Goal: Information Seeking & Learning: Learn about a topic

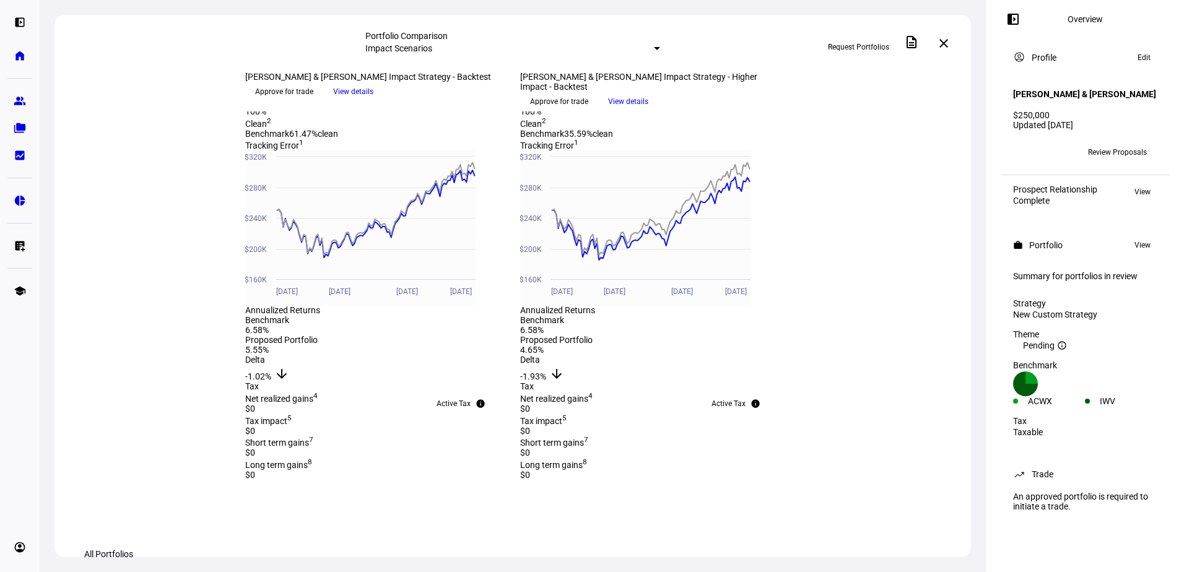
scroll to position [435, 0]
click at [25, 59] on eth-mat-symbol "home" at bounding box center [20, 56] width 12 height 12
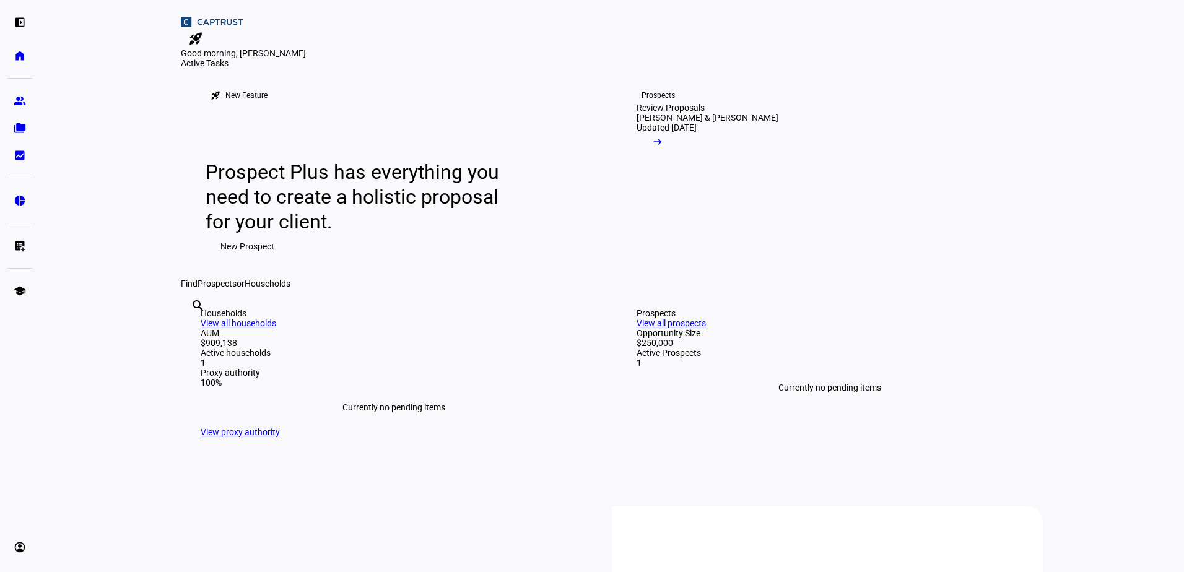
click at [201, 357] on div "search clear" at bounding box center [191, 322] width 20 height 68
click at [193, 330] on input "text" at bounding box center [192, 322] width 2 height 15
type input "[PERSON_NAME]"
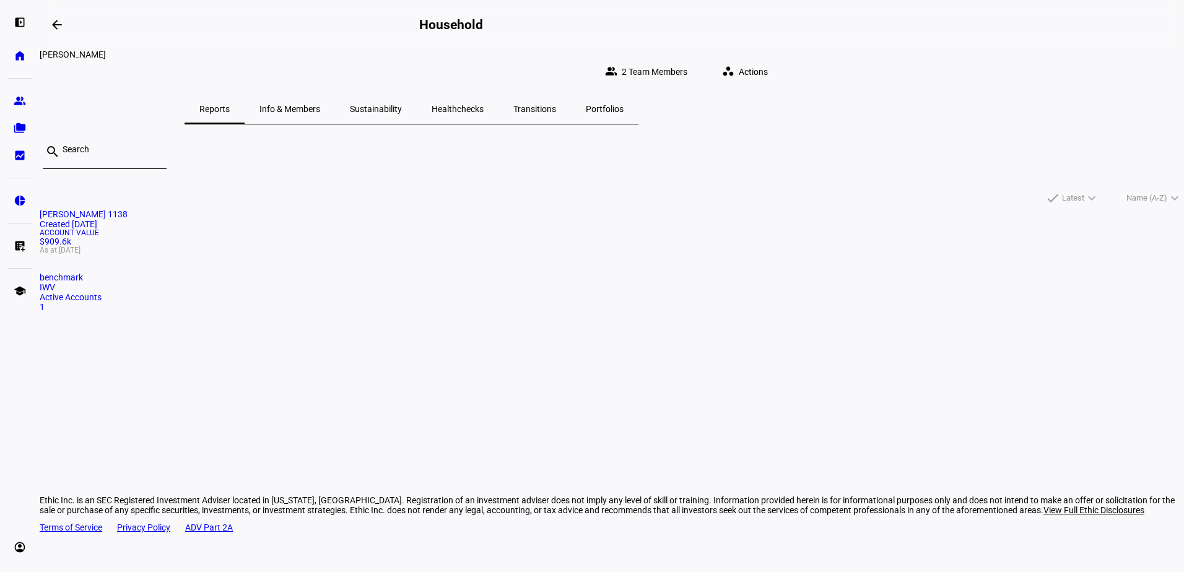
click at [337, 281] on mat-card "[PERSON_NAME] 1138 Created [DATE] Account Value $909.6k As at [DATE] benchmark …" at bounding box center [612, 260] width 1144 height 103
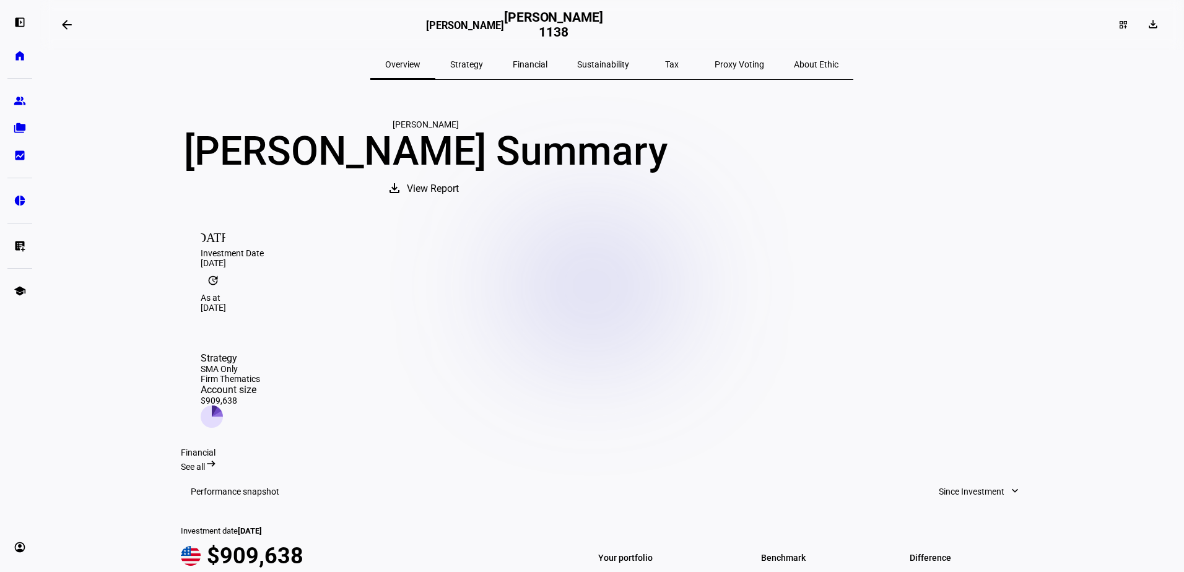
drag, startPoint x: 642, startPoint y: 374, endPoint x: 723, endPoint y: 374, distance: 81.1
click at [260, 374] on div "Strategy SMA Only Firm Thematics Account size $909,638" at bounding box center [230, 390] width 59 height 76
drag, startPoint x: 723, startPoint y: 374, endPoint x: 740, endPoint y: 383, distance: 19.1
click at [740, 383] on div "Strategy SMA Only Firm Thematics Account size $909,638" at bounding box center [612, 389] width 862 height 115
click at [260, 352] on div "Strategy" at bounding box center [230, 358] width 59 height 12
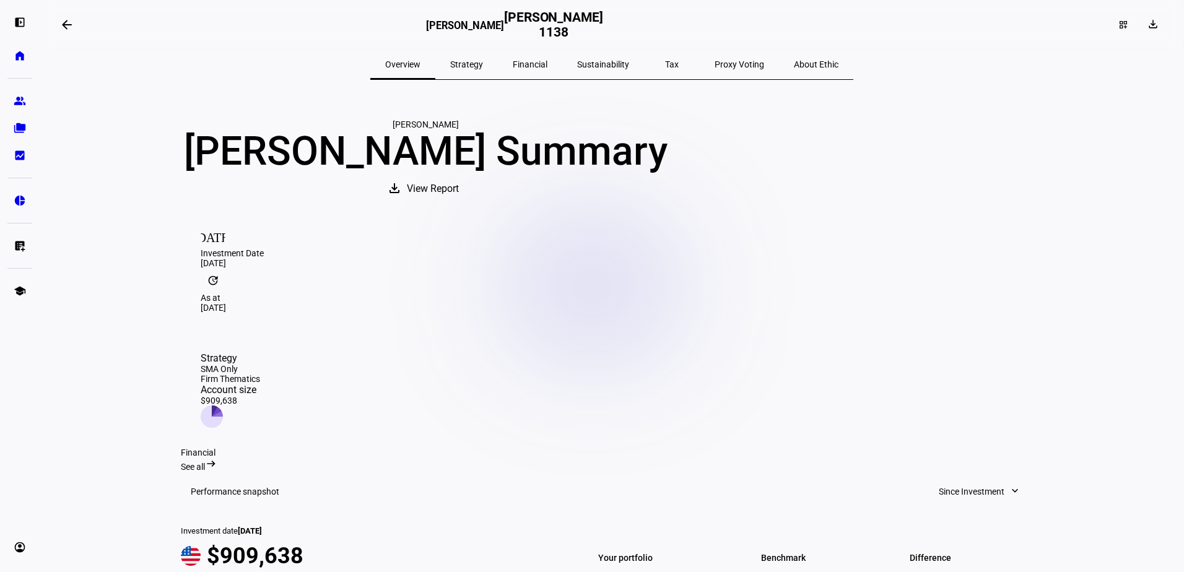
click at [260, 352] on div "Strategy" at bounding box center [230, 358] width 59 height 12
click at [786, 380] on div "Strategy SMA Only Firm Thematics Account size $909,638" at bounding box center [612, 389] width 862 height 115
click at [459, 204] on span "View Report" at bounding box center [433, 189] width 52 height 30
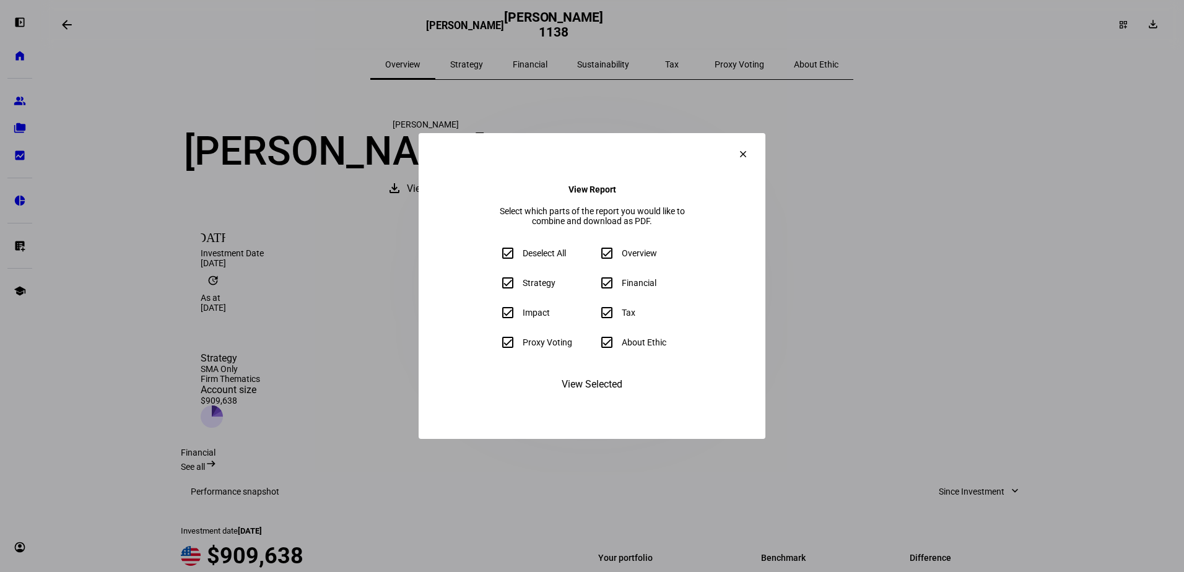
click at [603, 399] on span "View Selected" at bounding box center [591, 385] width 61 height 30
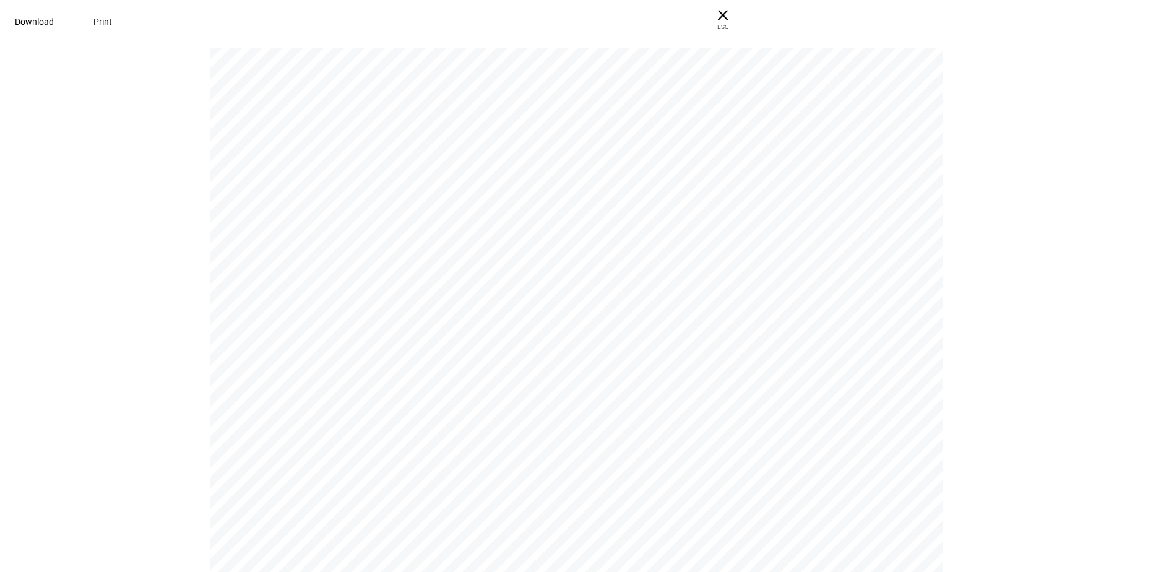
click at [127, 24] on span at bounding box center [103, 22] width 48 height 30
click at [743, 17] on span "× ESC" at bounding box center [723, 20] width 40 height 40
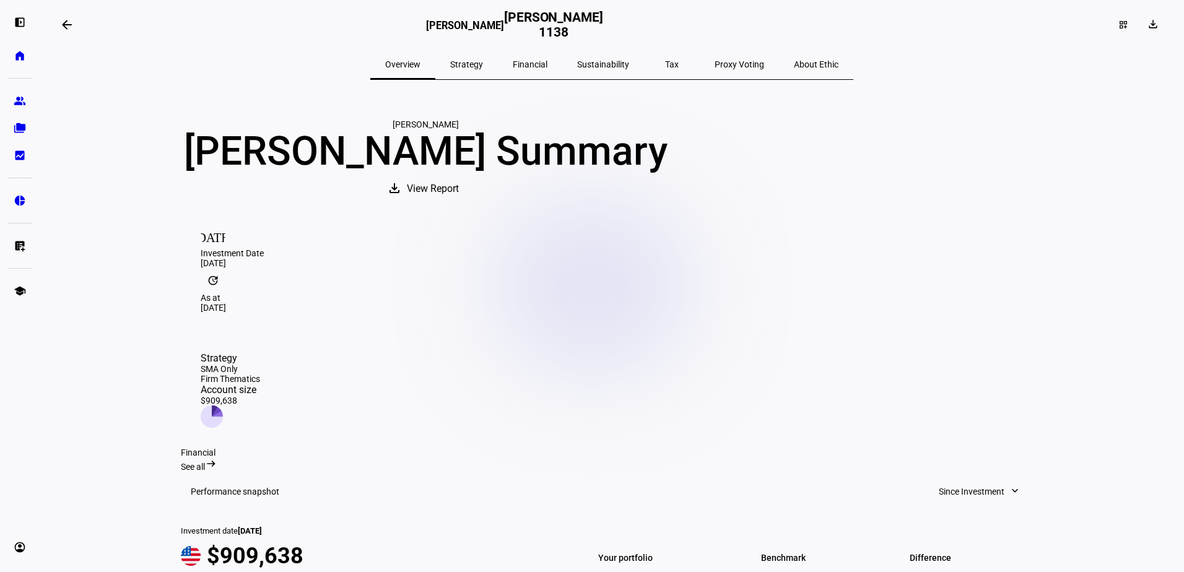
scroll to position [310, 0]
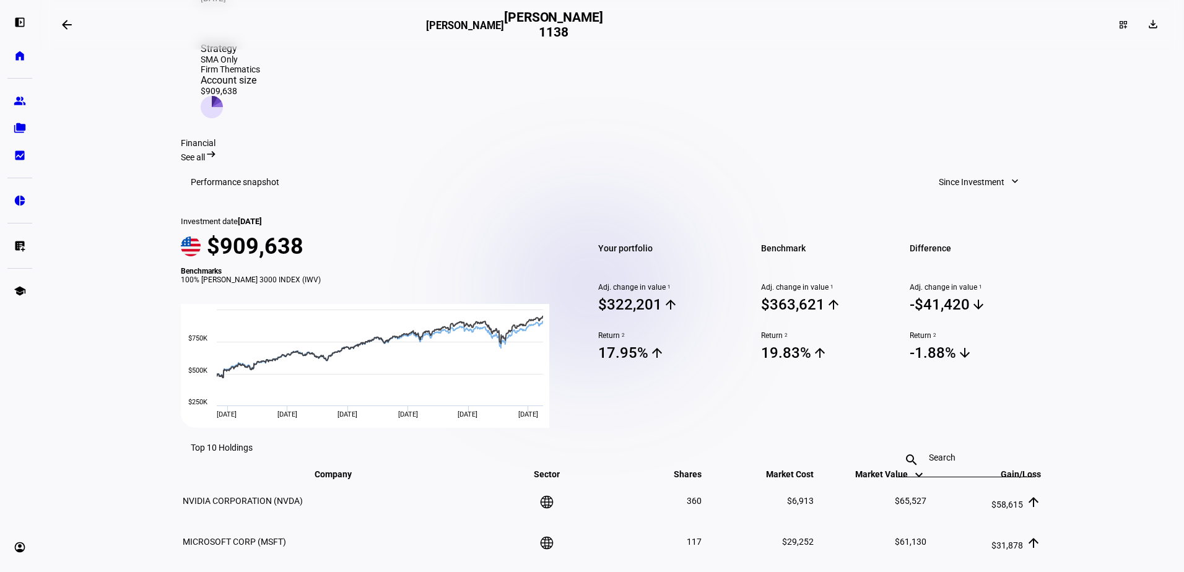
click at [983, 192] on span "Since Investment" at bounding box center [971, 182] width 66 height 25
click at [983, 192] on div at bounding box center [592, 286] width 1184 height 572
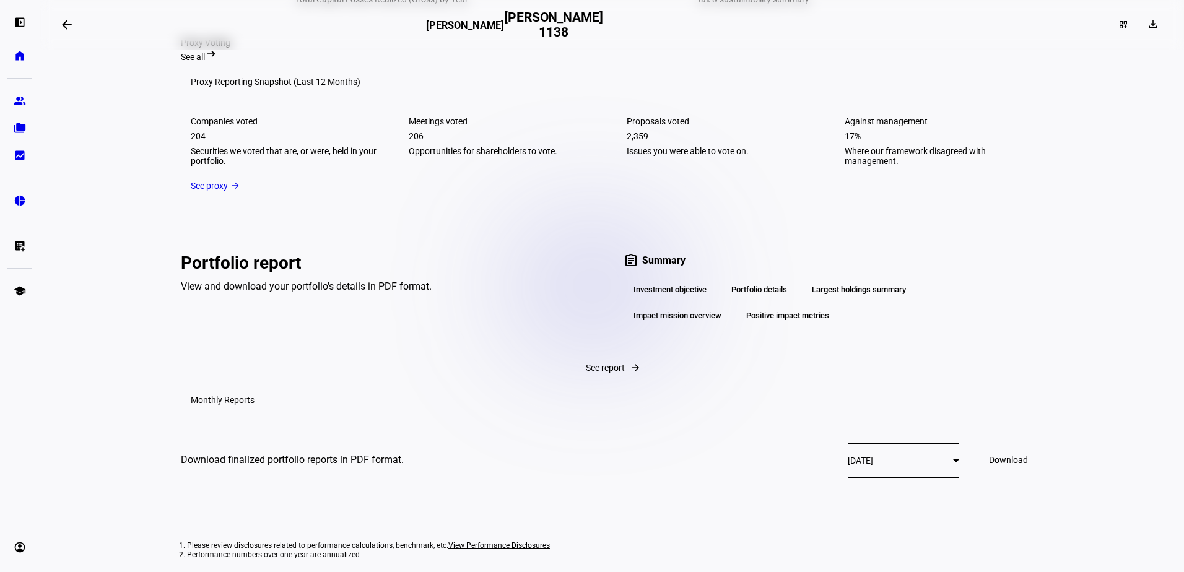
scroll to position [2286, 0]
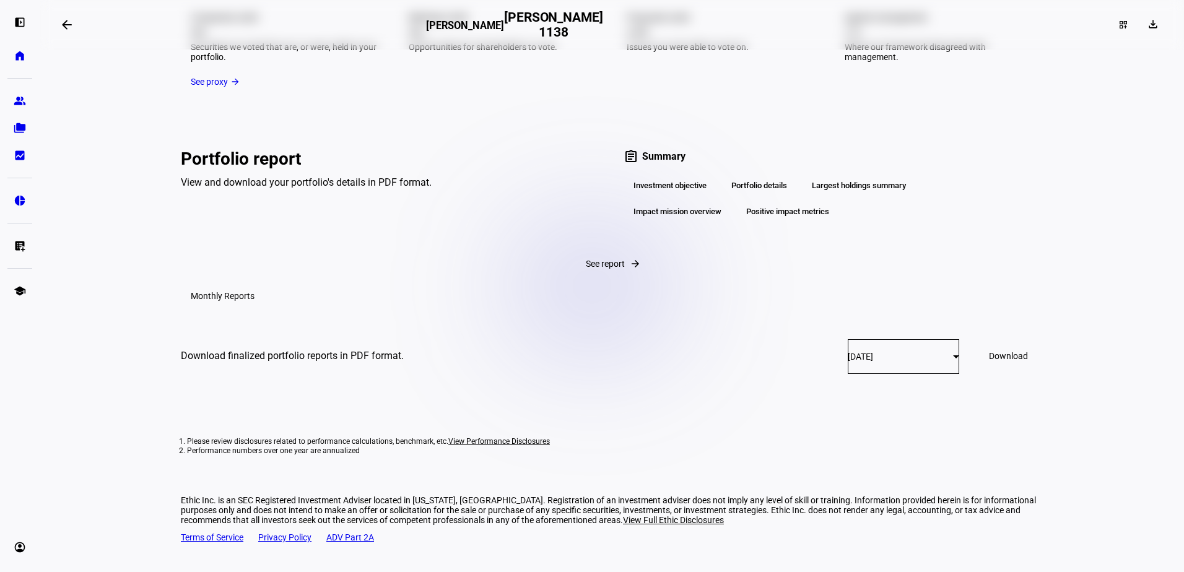
click at [764, 175] on div "Portfolio details" at bounding box center [759, 185] width 76 height 21
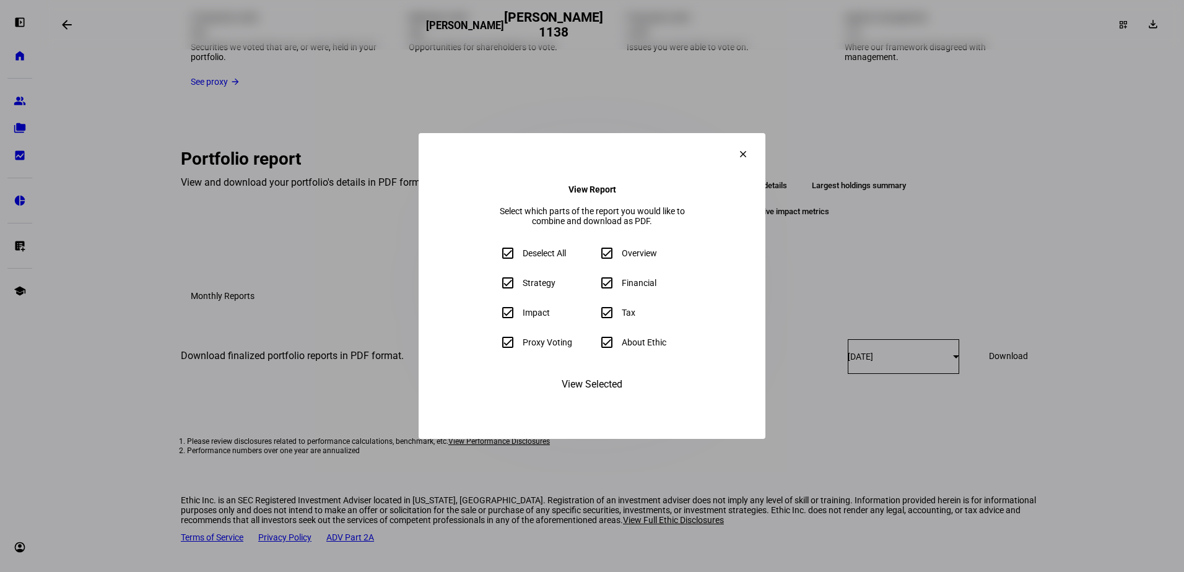
click at [758, 139] on span at bounding box center [743, 154] width 30 height 30
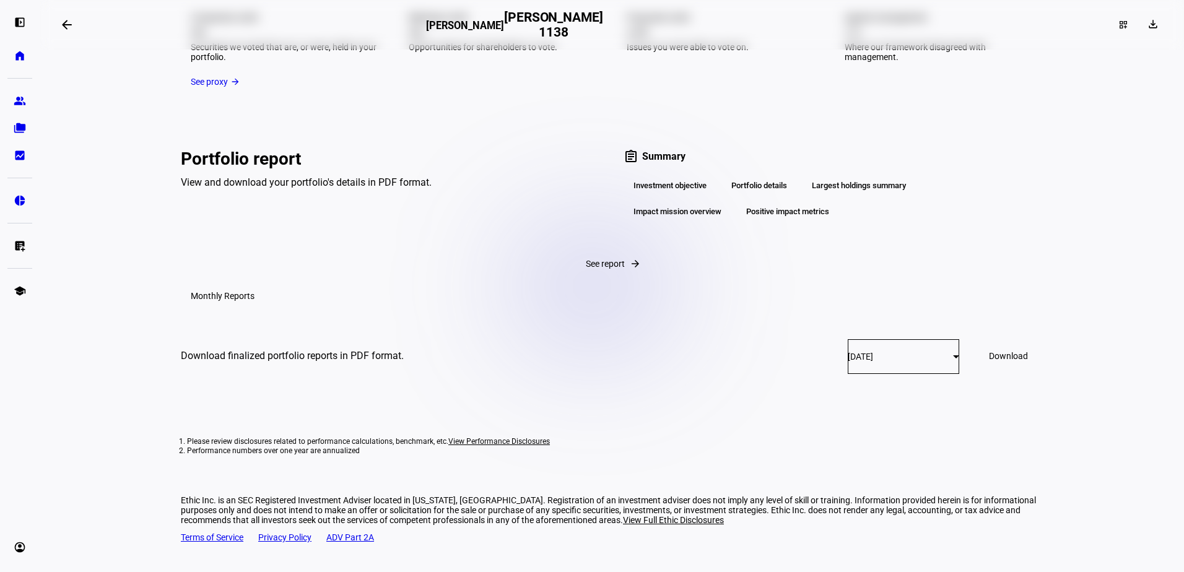
click at [667, 175] on div "Investment objective" at bounding box center [669, 185] width 93 height 21
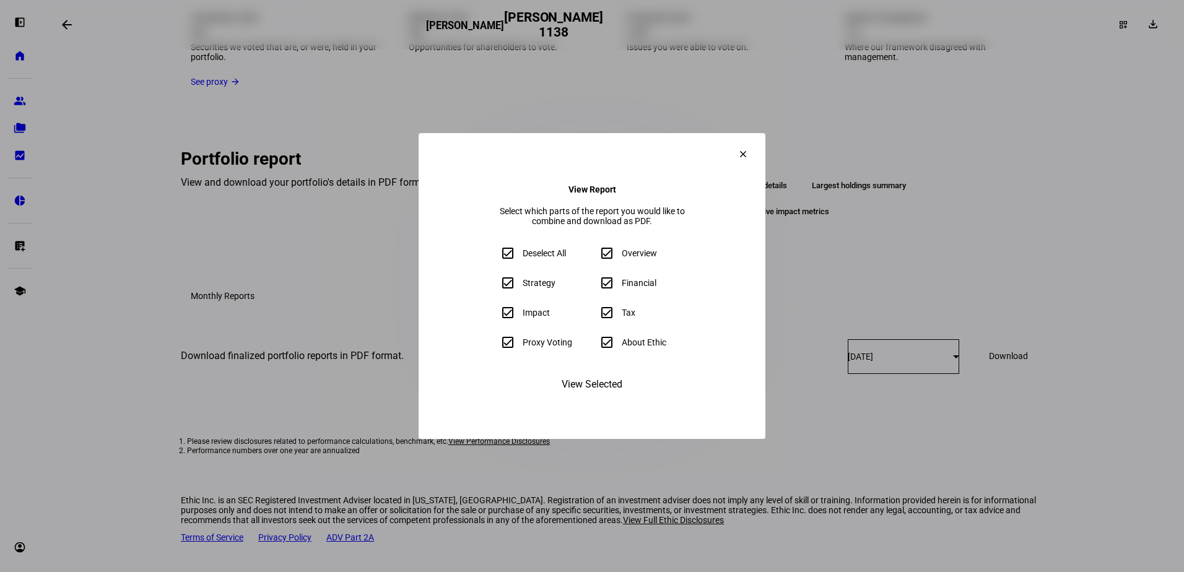
click at [748, 149] on mat-icon "clear" at bounding box center [742, 154] width 11 height 11
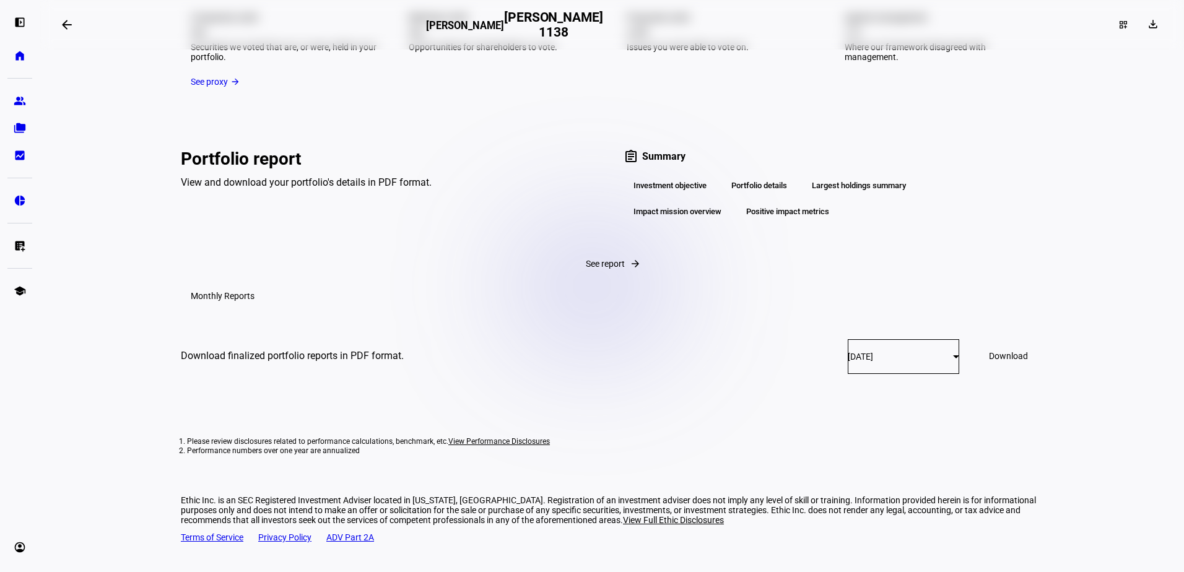
click at [641, 175] on div "Investment objective" at bounding box center [669, 185] width 93 height 21
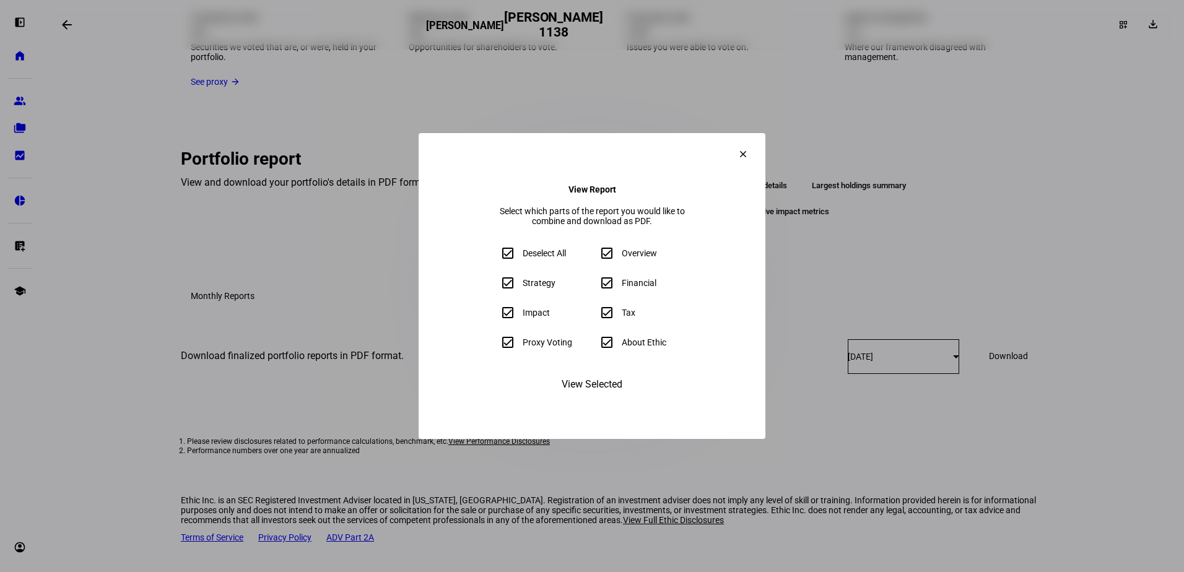
click at [748, 149] on mat-icon "clear" at bounding box center [742, 154] width 11 height 11
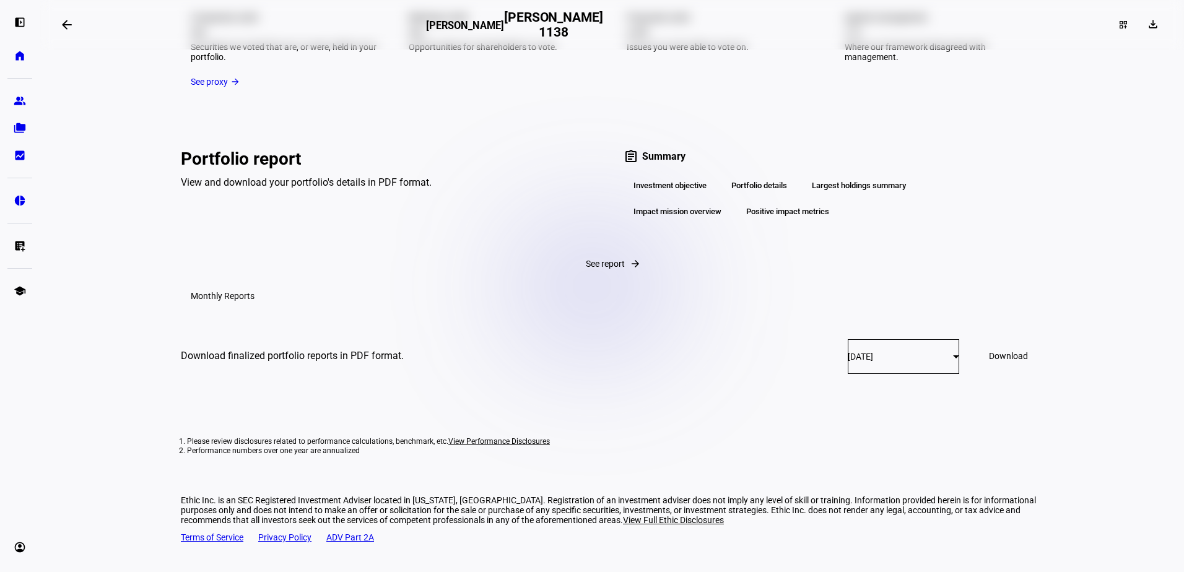
drag, startPoint x: 980, startPoint y: 360, endPoint x: 971, endPoint y: 361, distance: 8.7
click at [989, 360] on span "Download" at bounding box center [1008, 356] width 39 height 10
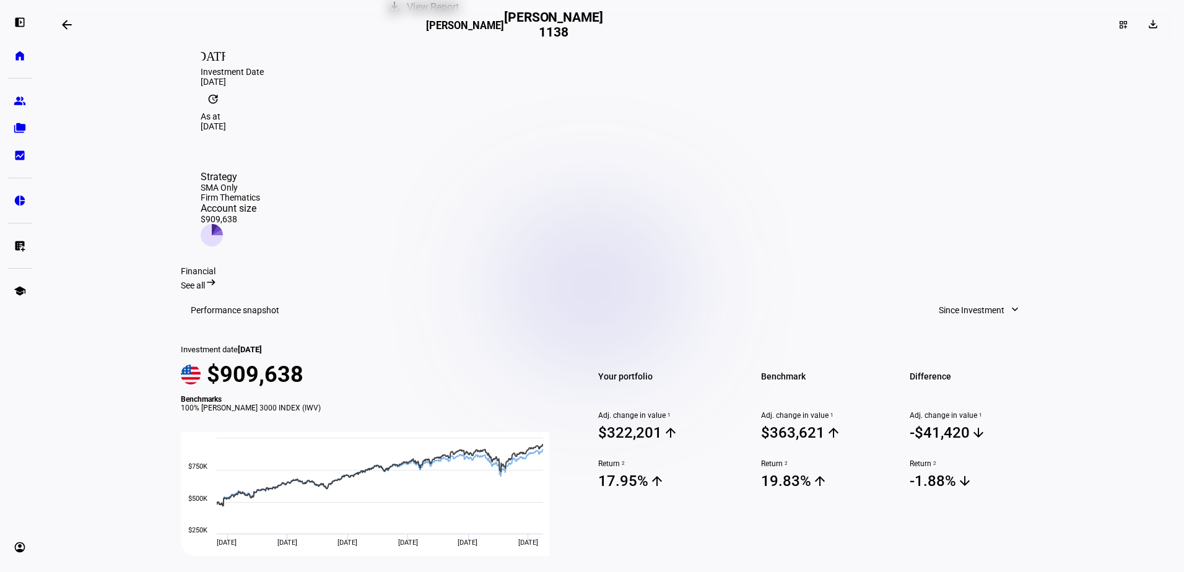
scroll to position [0, 0]
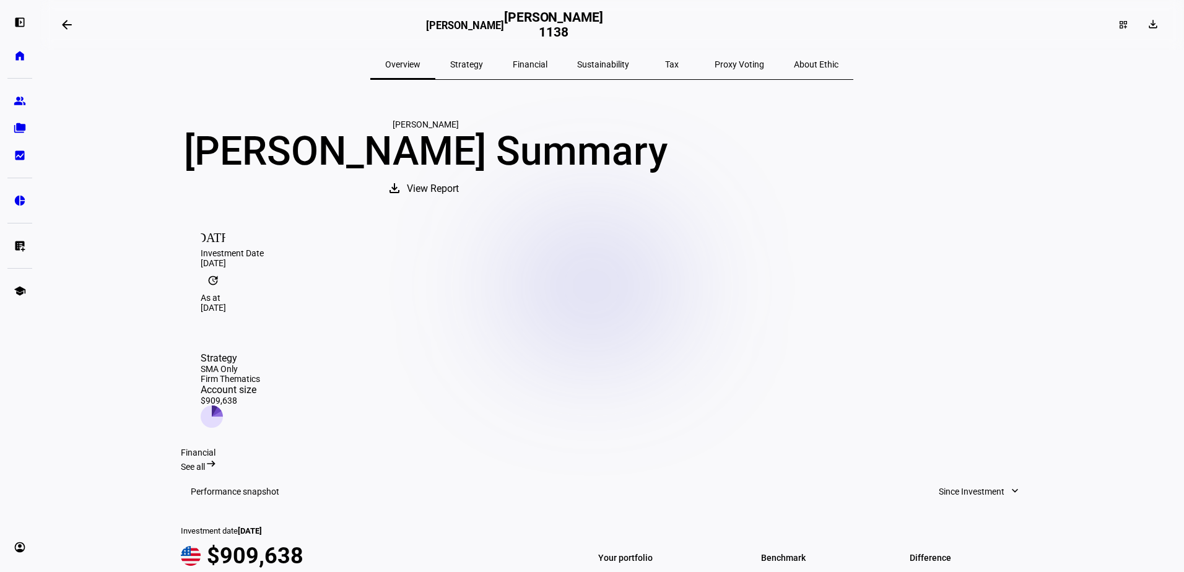
click at [223, 405] on icon at bounding box center [212, 416] width 22 height 22
drag, startPoint x: 998, startPoint y: 345, endPoint x: 1001, endPoint y: 351, distance: 6.4
click at [223, 405] on icon at bounding box center [212, 416] width 22 height 22
click at [205, 462] on span "See all" at bounding box center [193, 467] width 24 height 10
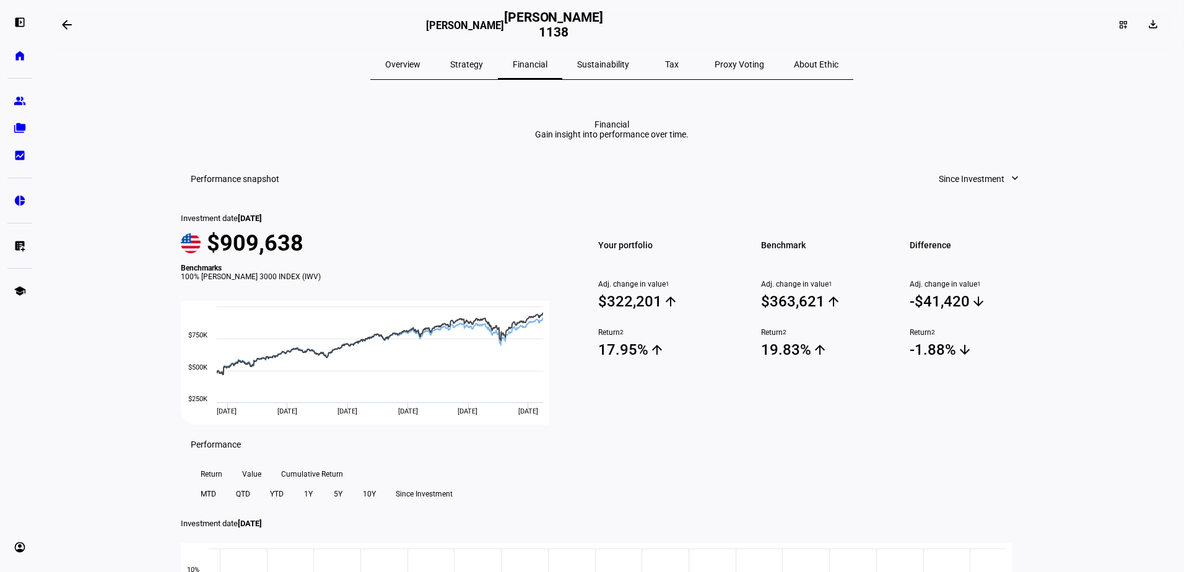
drag, startPoint x: 618, startPoint y: 461, endPoint x: 628, endPoint y: 54, distance: 406.8
click at [477, 63] on span "Strategy" at bounding box center [466, 64] width 33 height 9
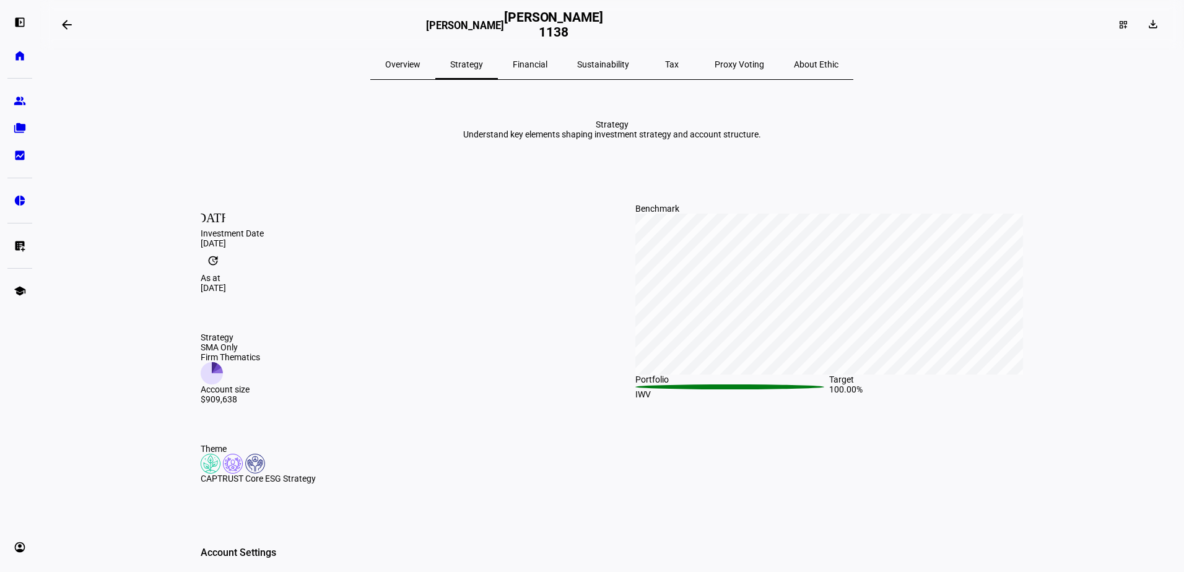
scroll to position [124, 0]
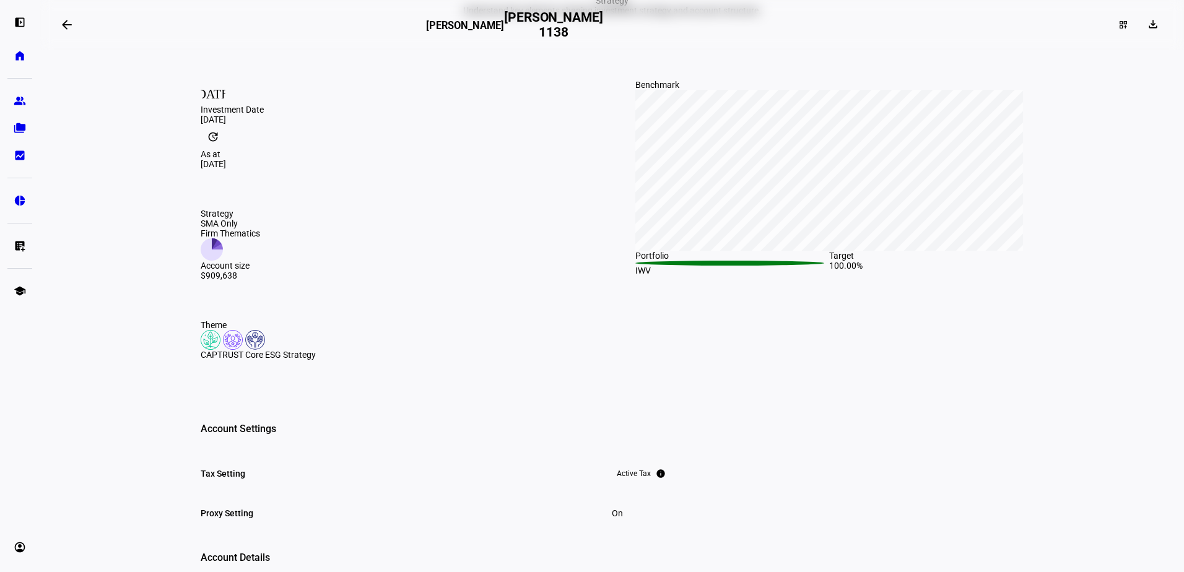
drag, startPoint x: 201, startPoint y: 242, endPoint x: 275, endPoint y: 258, distance: 76.6
click at [260, 238] on div "SMA Only Firm Thematics" at bounding box center [230, 229] width 59 height 20
drag, startPoint x: 275, startPoint y: 258, endPoint x: 417, endPoint y: 275, distance: 142.7
click at [260, 275] on div "Strategy SMA Only Firm Thematics Account size $909,638" at bounding box center [230, 245] width 59 height 72
